Goal: Task Accomplishment & Management: Complete application form

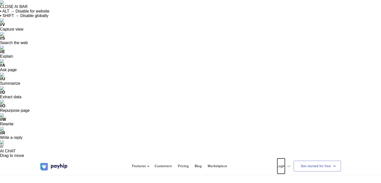
click at [282, 158] on link "Login" at bounding box center [281, 166] width 9 height 16
click at [306, 161] on link "Get started for free" at bounding box center [317, 166] width 47 height 11
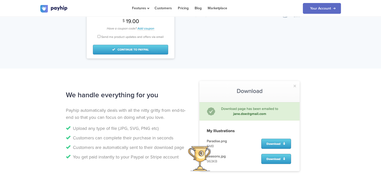
scroll to position [562, 0]
